Goal: Information Seeking & Learning: Learn about a topic

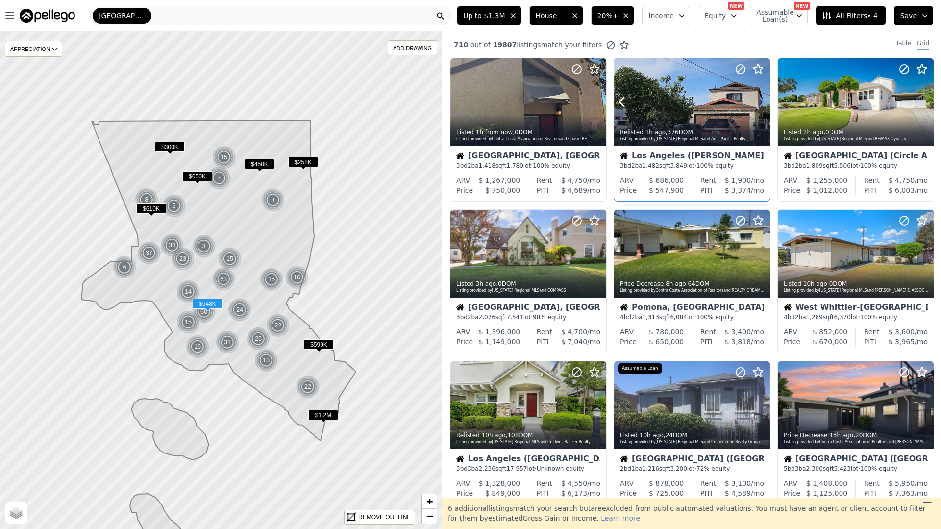
click at [757, 98] on icon at bounding box center [762, 102] width 16 height 16
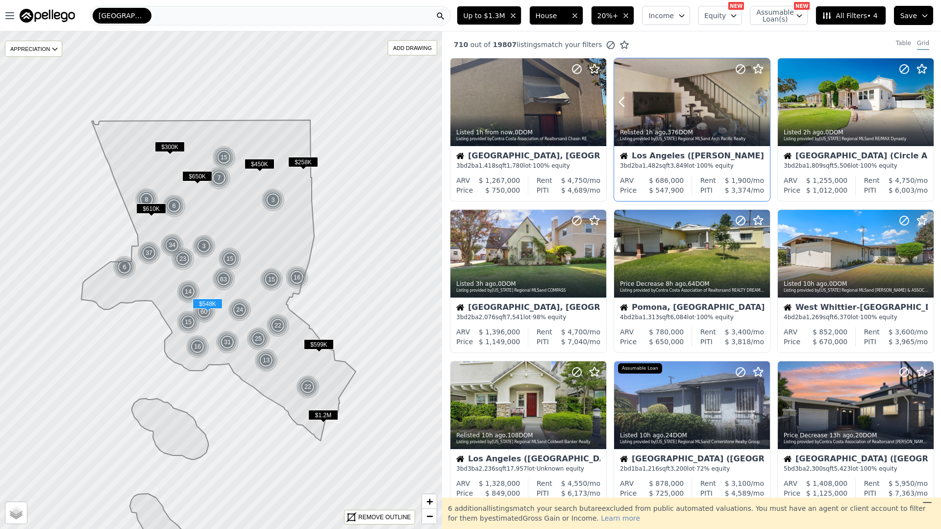
click at [757, 98] on icon at bounding box center [762, 102] width 16 height 16
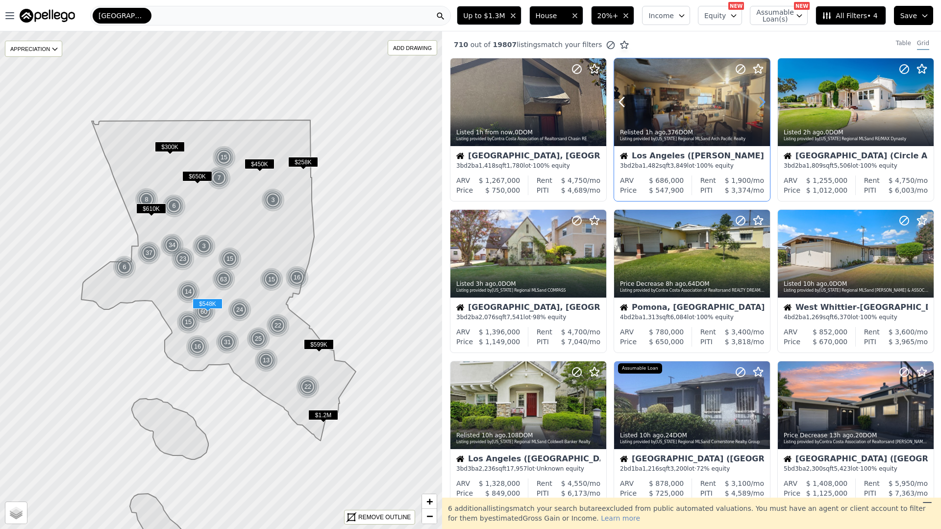
click at [757, 98] on icon at bounding box center [762, 102] width 16 height 16
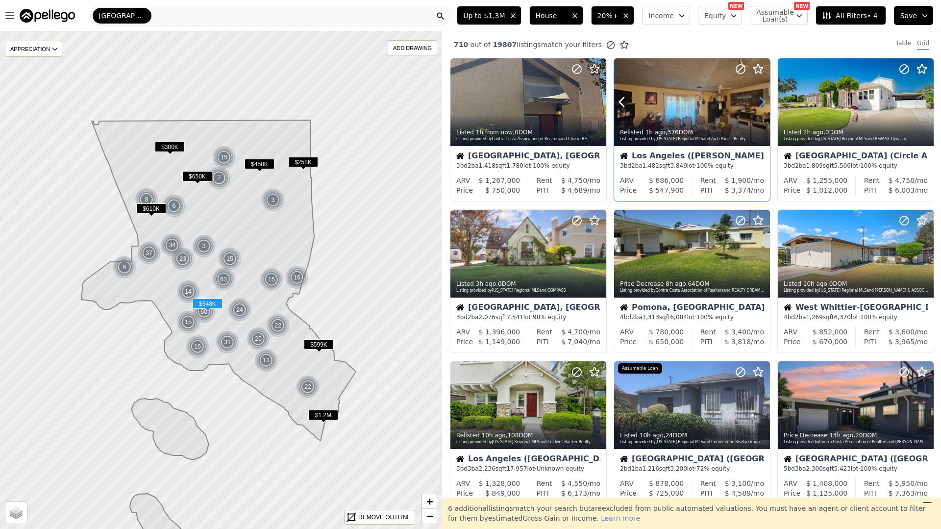
click at [757, 98] on icon at bounding box center [762, 102] width 16 height 16
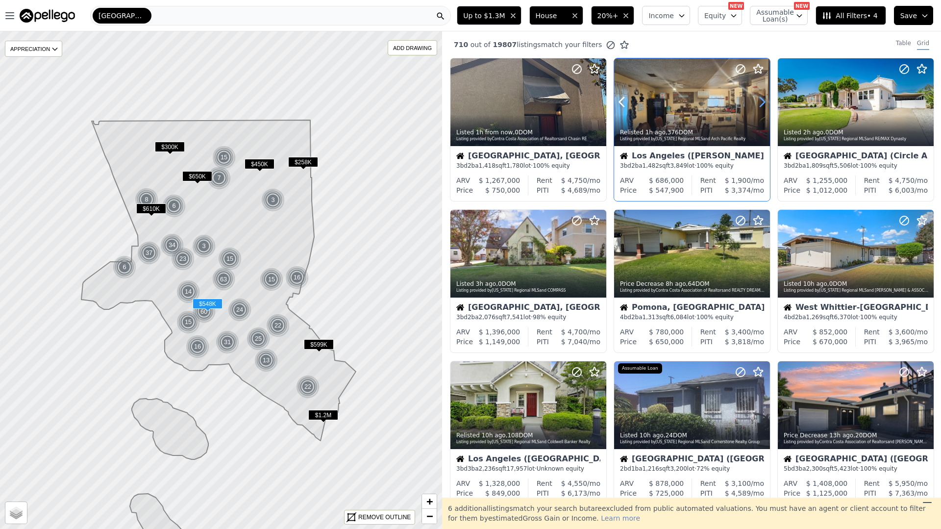
click at [757, 98] on icon at bounding box center [762, 102] width 16 height 16
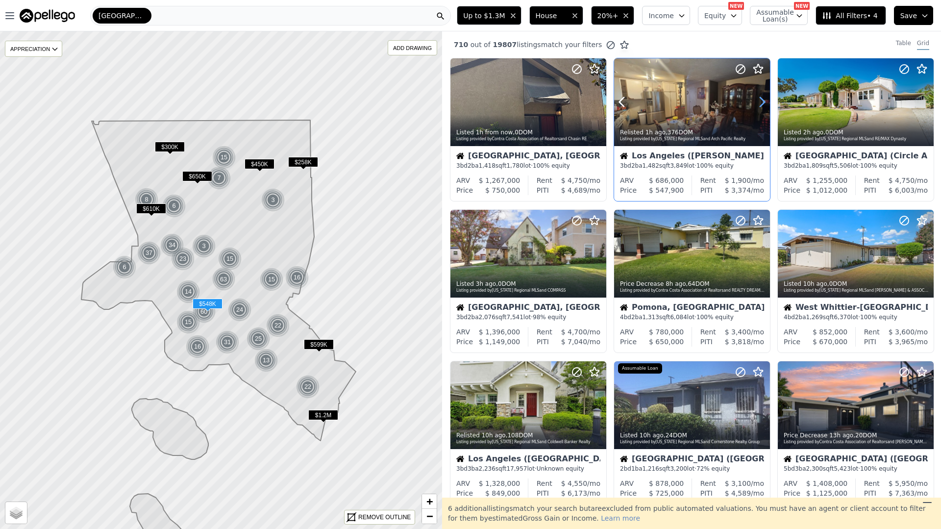
click at [757, 98] on icon at bounding box center [762, 102] width 16 height 16
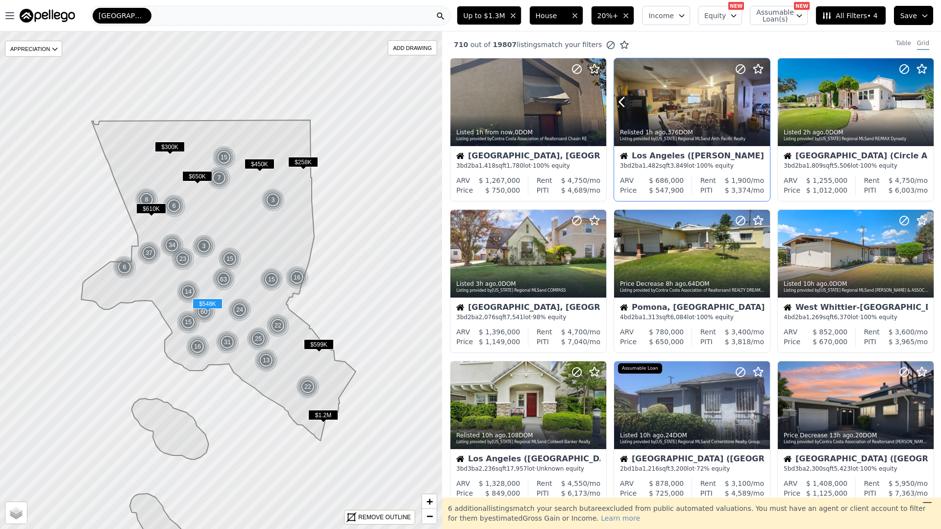
click at [757, 98] on icon at bounding box center [762, 102] width 16 height 16
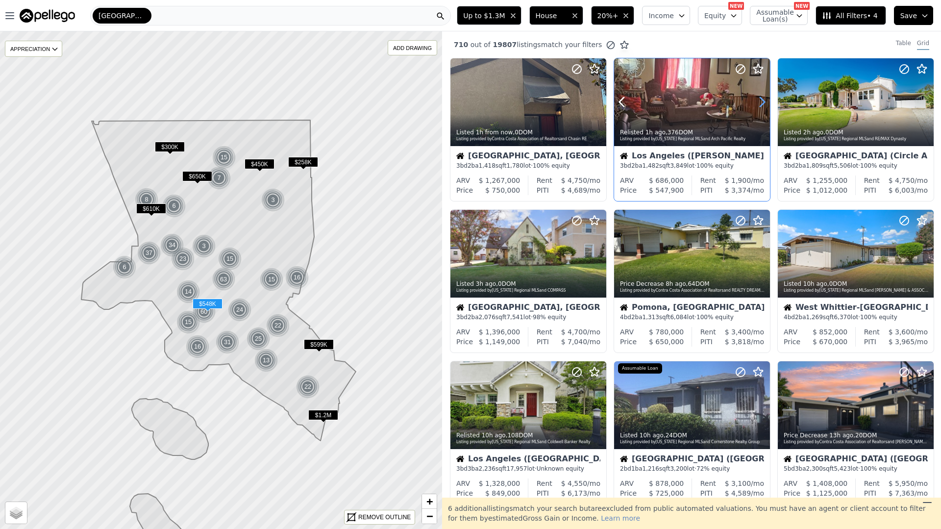
click at [757, 98] on icon at bounding box center [762, 102] width 16 height 16
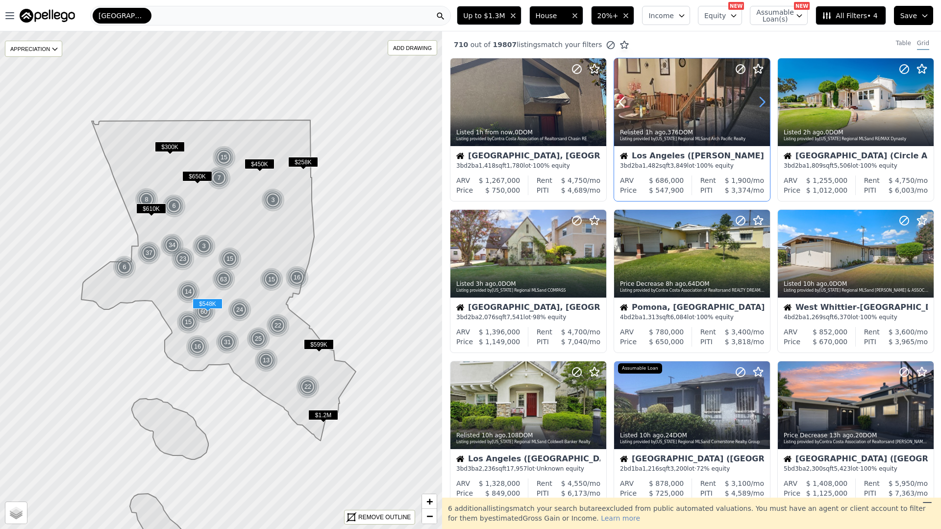
click at [757, 98] on icon at bounding box center [762, 102] width 16 height 16
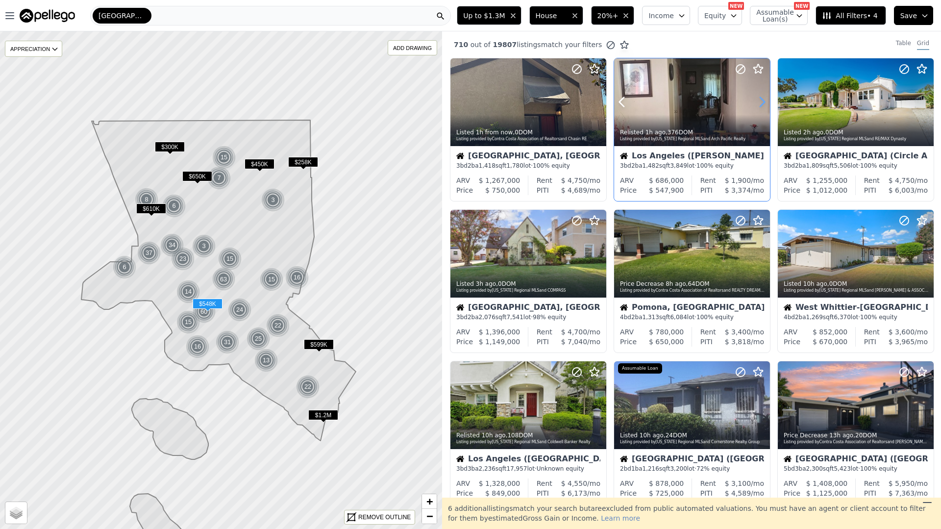
click at [757, 98] on icon at bounding box center [762, 102] width 16 height 16
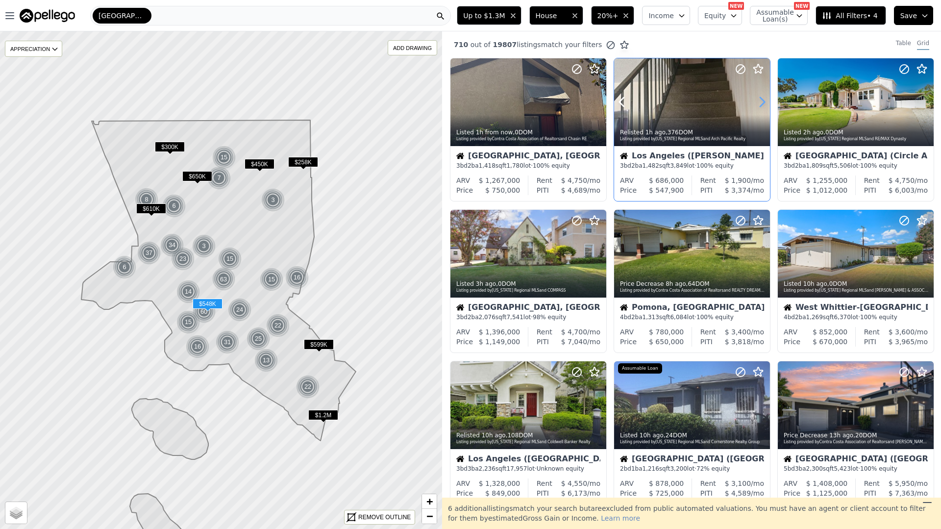
click at [757, 98] on icon at bounding box center [762, 102] width 16 height 16
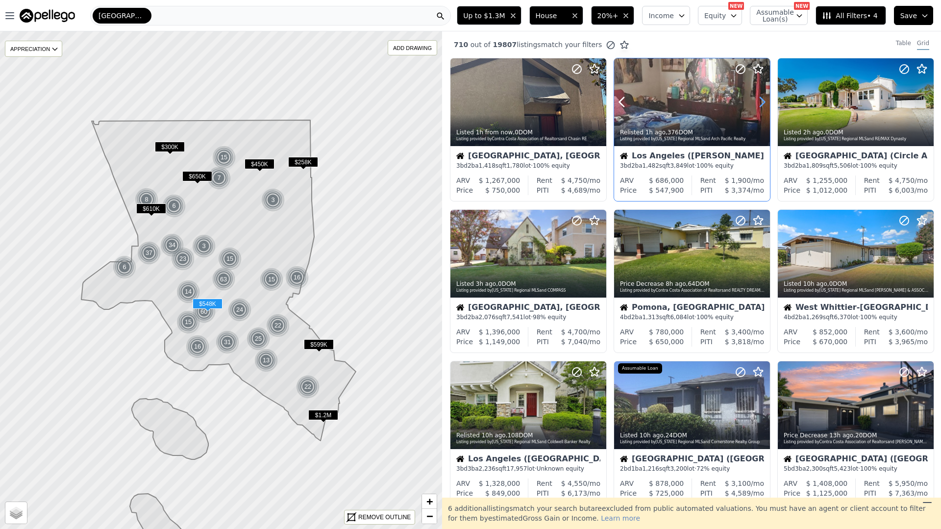
click at [757, 98] on icon at bounding box center [762, 102] width 16 height 16
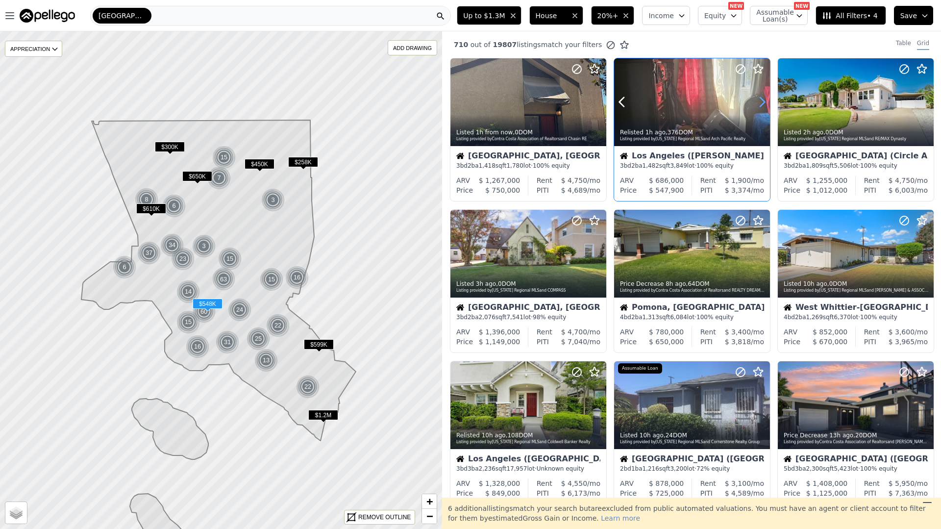
click at [757, 98] on icon at bounding box center [762, 102] width 16 height 16
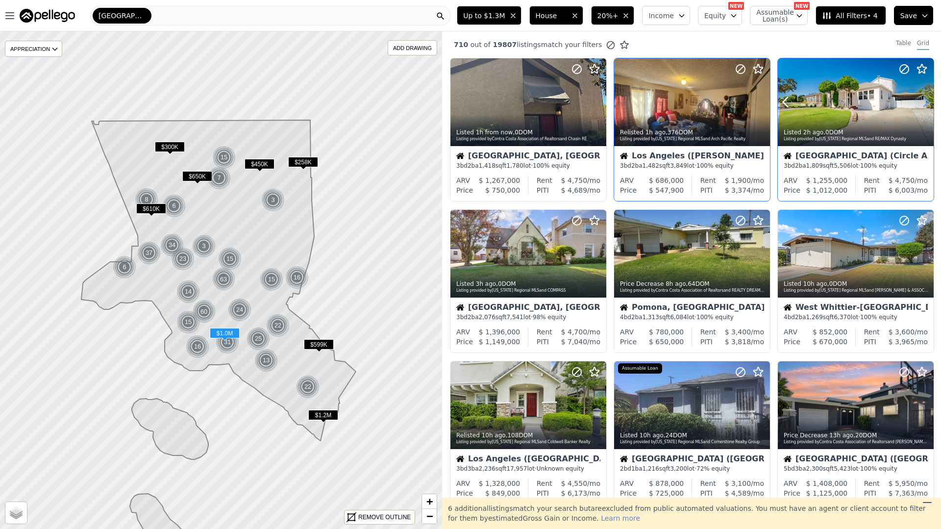
click at [923, 100] on icon at bounding box center [926, 102] width 16 height 16
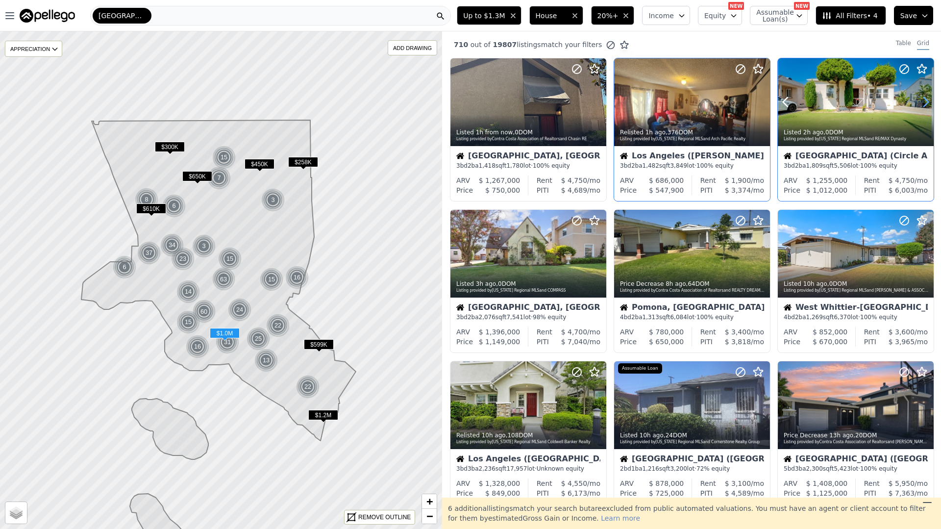
click at [923, 100] on icon at bounding box center [926, 102] width 16 height 16
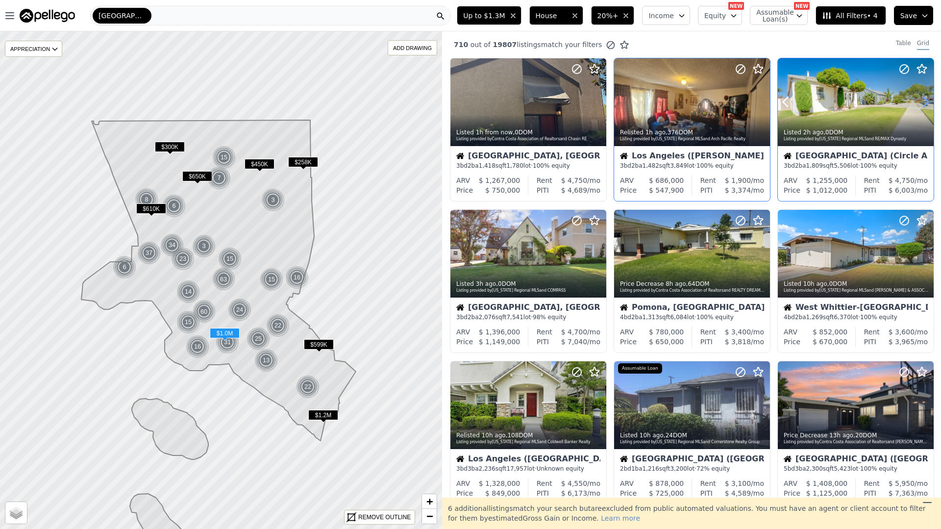
click at [923, 100] on icon at bounding box center [926, 102] width 16 height 16
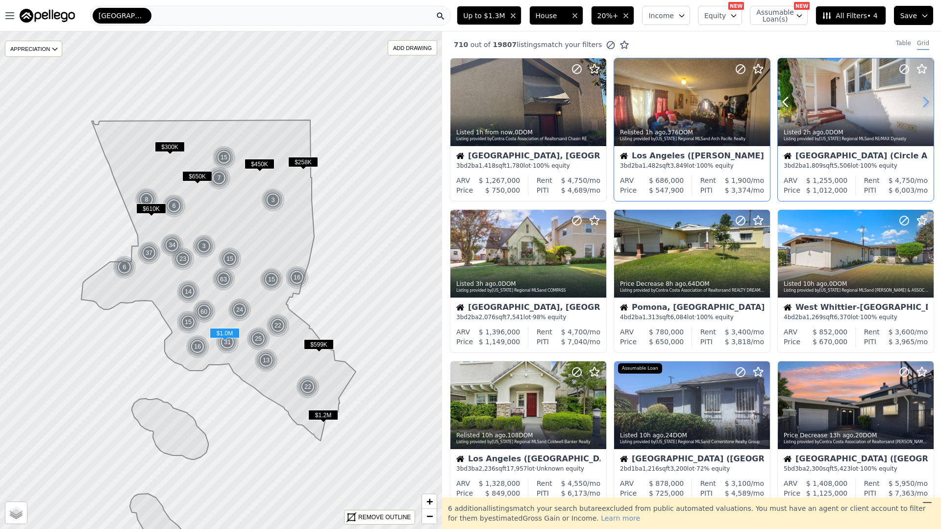
click at [923, 100] on icon at bounding box center [926, 102] width 16 height 16
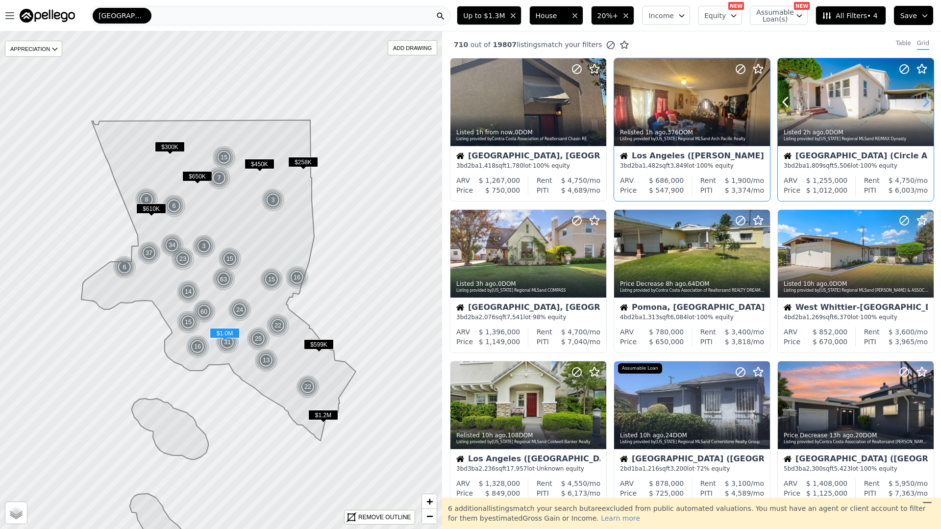
click at [923, 100] on icon at bounding box center [926, 102] width 16 height 16
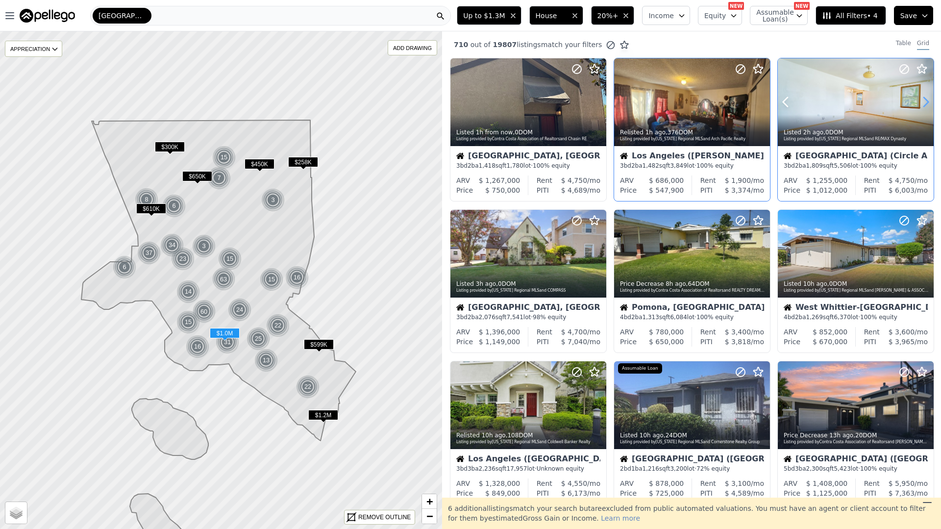
click at [923, 100] on icon at bounding box center [926, 102] width 16 height 16
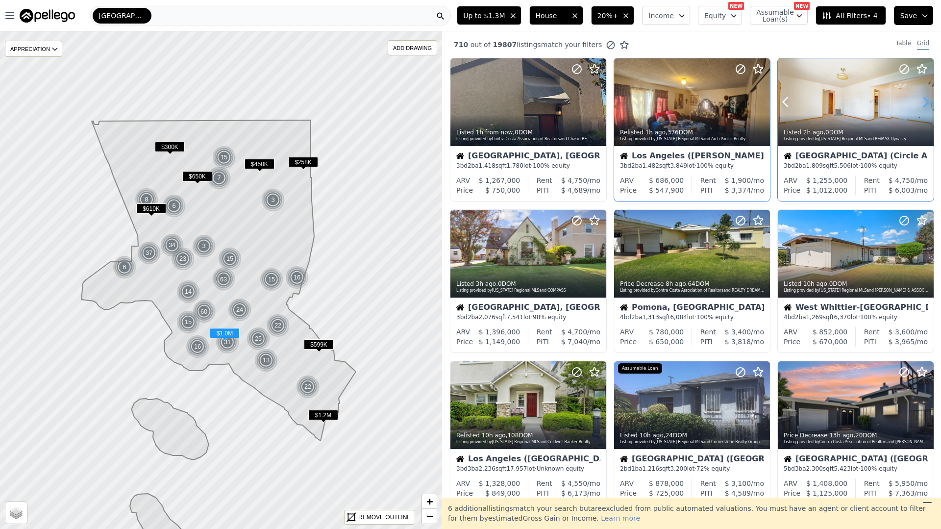
click at [923, 100] on icon at bounding box center [926, 102] width 16 height 16
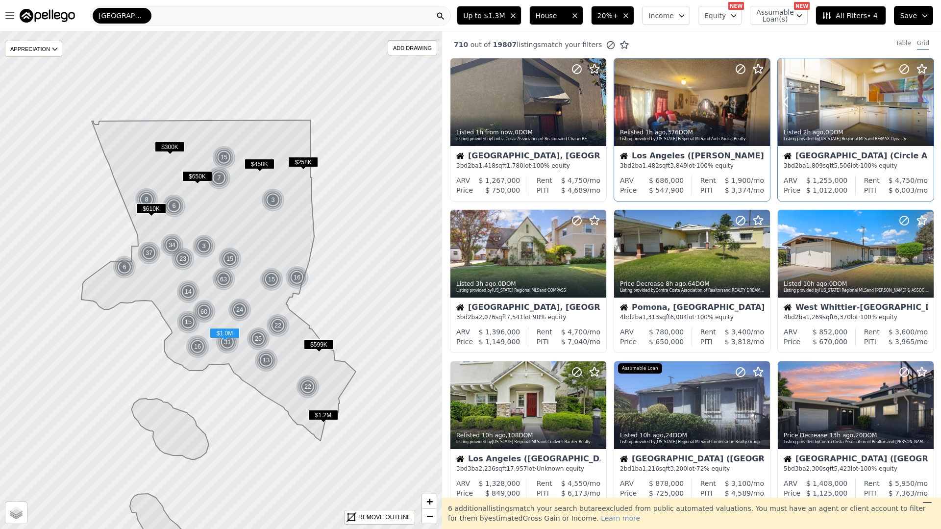
click at [923, 100] on icon at bounding box center [926, 102] width 16 height 16
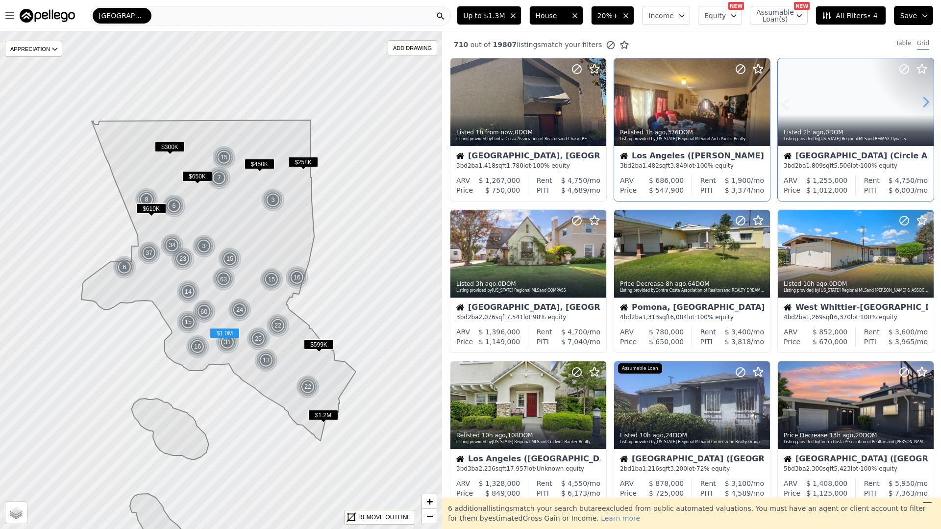
click at [923, 100] on icon at bounding box center [926, 102] width 16 height 16
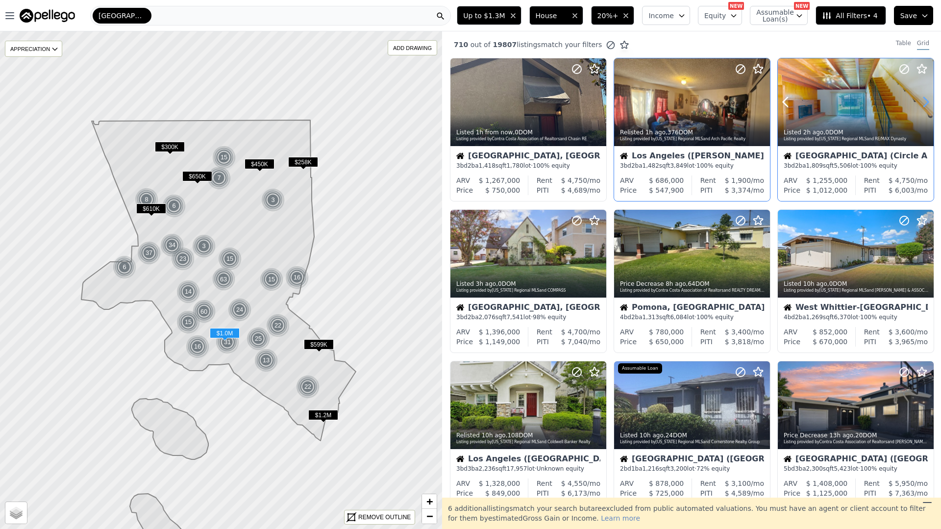
click at [923, 100] on icon at bounding box center [926, 102] width 16 height 16
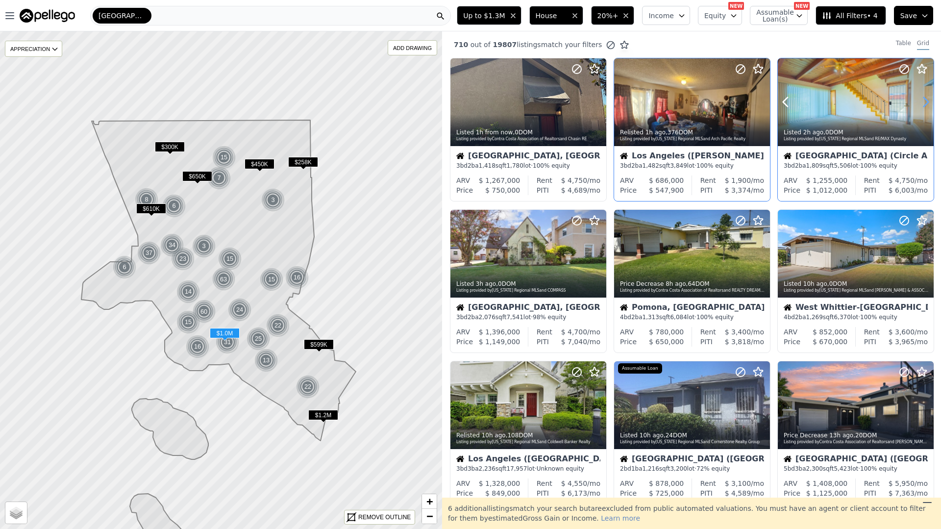
click at [923, 100] on icon at bounding box center [926, 102] width 16 height 16
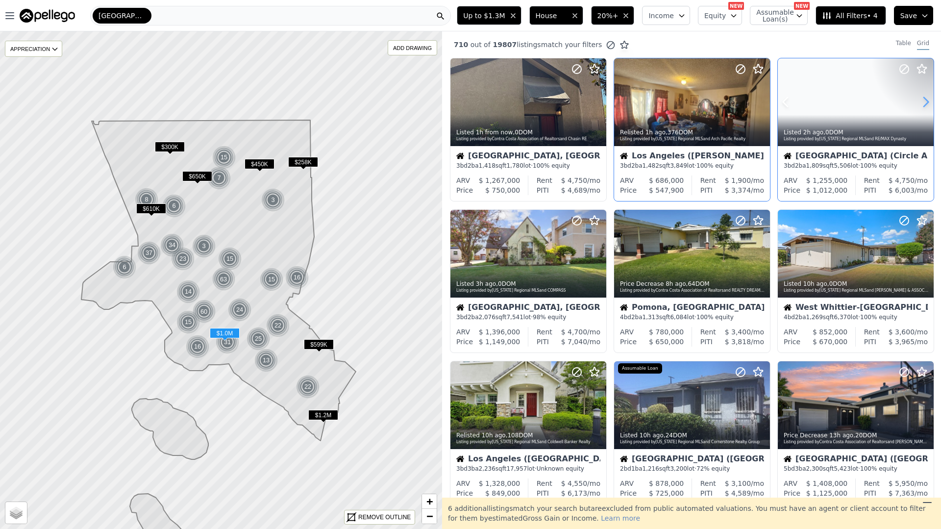
click at [923, 100] on icon at bounding box center [926, 102] width 16 height 16
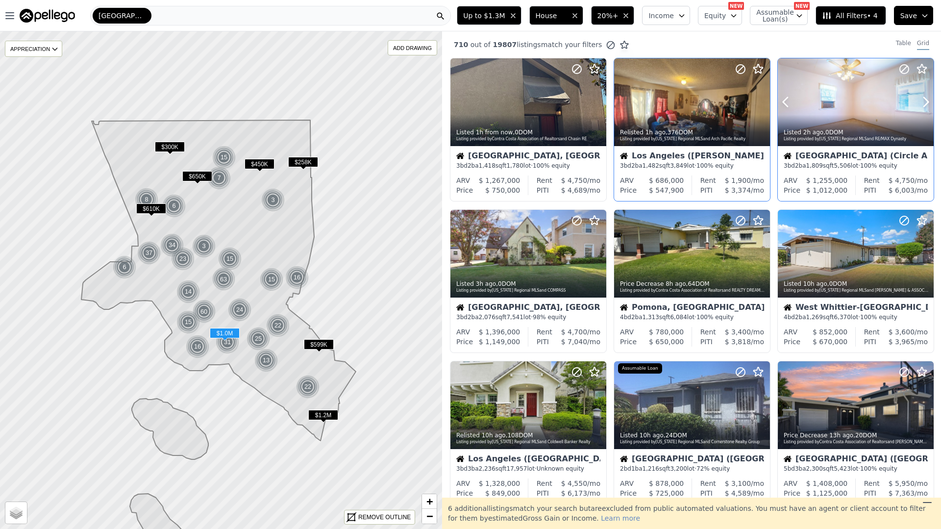
click at [850, 127] on div "Listed 2h ago , 0 DOM Listing provided by [US_STATE] Regional MLS and RE/MAX Dy…" at bounding box center [856, 135] width 156 height 24
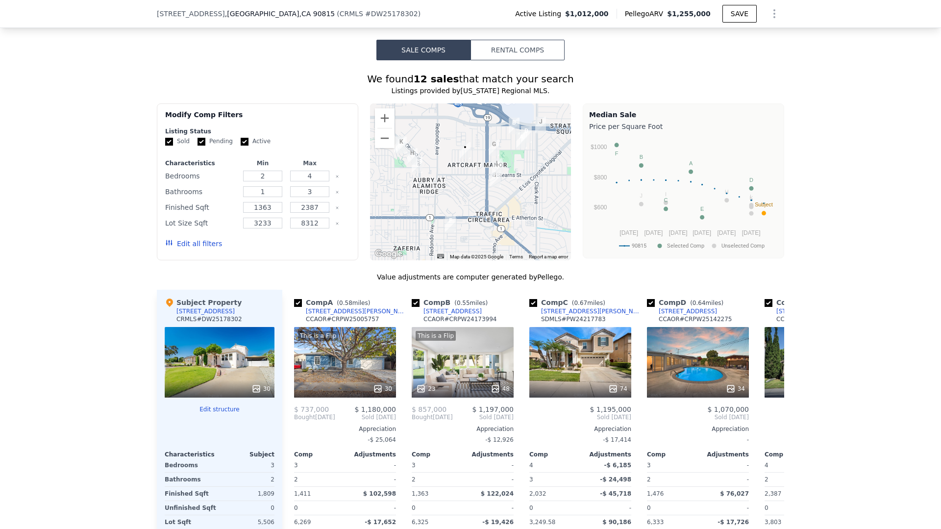
scroll to position [715, 0]
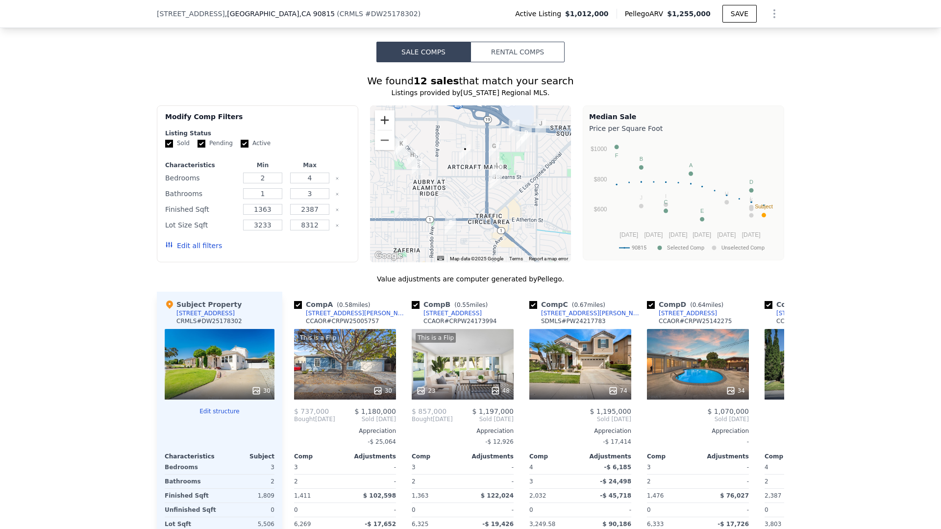
click at [389, 119] on button "Zoom in" at bounding box center [385, 120] width 20 height 20
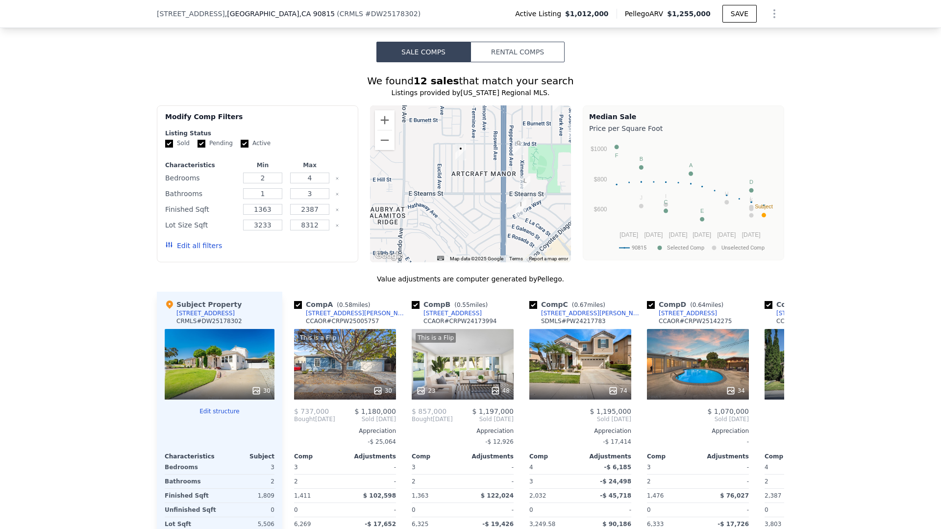
drag, startPoint x: 460, startPoint y: 143, endPoint x: 458, endPoint y: 189, distance: 45.6
click at [459, 168] on div at bounding box center [470, 183] width 201 height 157
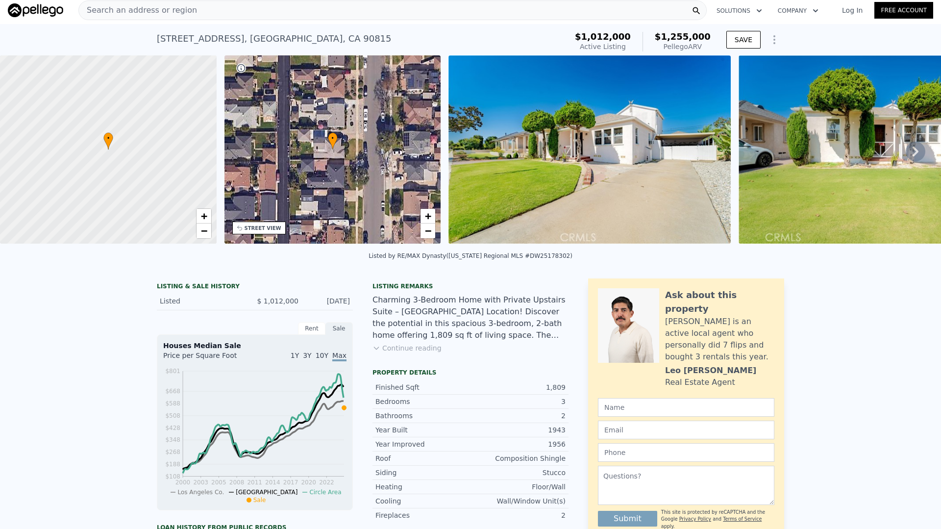
scroll to position [0, 0]
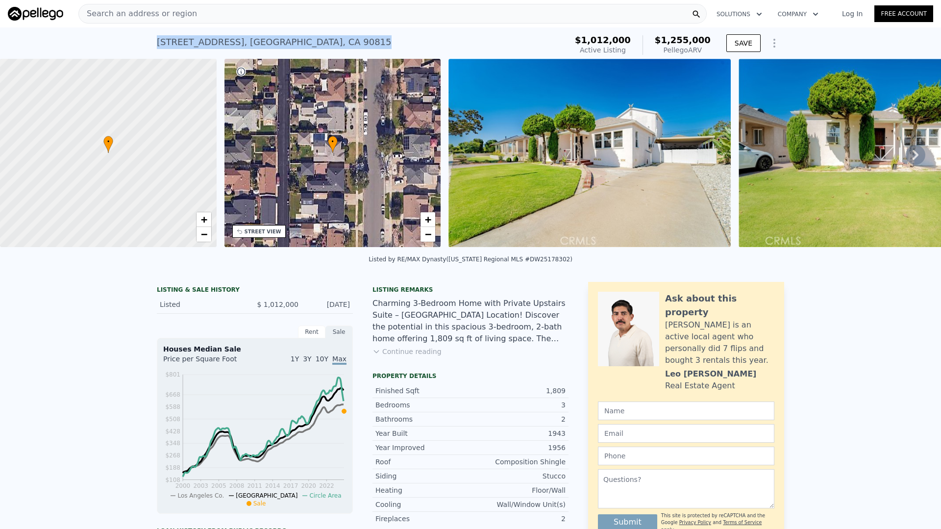
drag, startPoint x: 327, startPoint y: 37, endPoint x: 157, endPoint y: 47, distance: 170.4
click at [157, 47] on div "2271 Mira Mar Ave , Long Beach , CA 90815 Active at $1.012m (~ARV $1.255m )" at bounding box center [360, 44] width 406 height 27
copy div "2271 Mira Mar Ave , Long Beach , CA 90815"
